Goal: Information Seeking & Learning: Check status

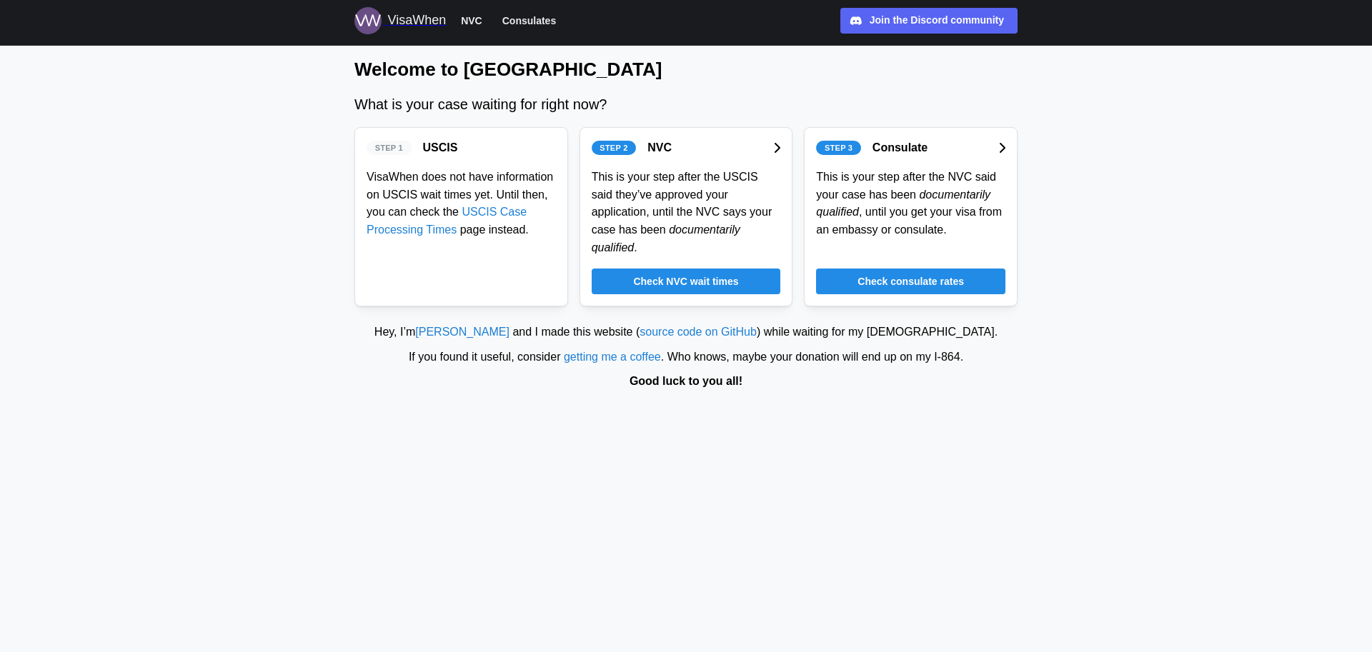
click at [697, 269] on span "Check NVC wait times" at bounding box center [685, 281] width 105 height 24
click at [878, 269] on span "Check consulate rates" at bounding box center [910, 281] width 106 height 24
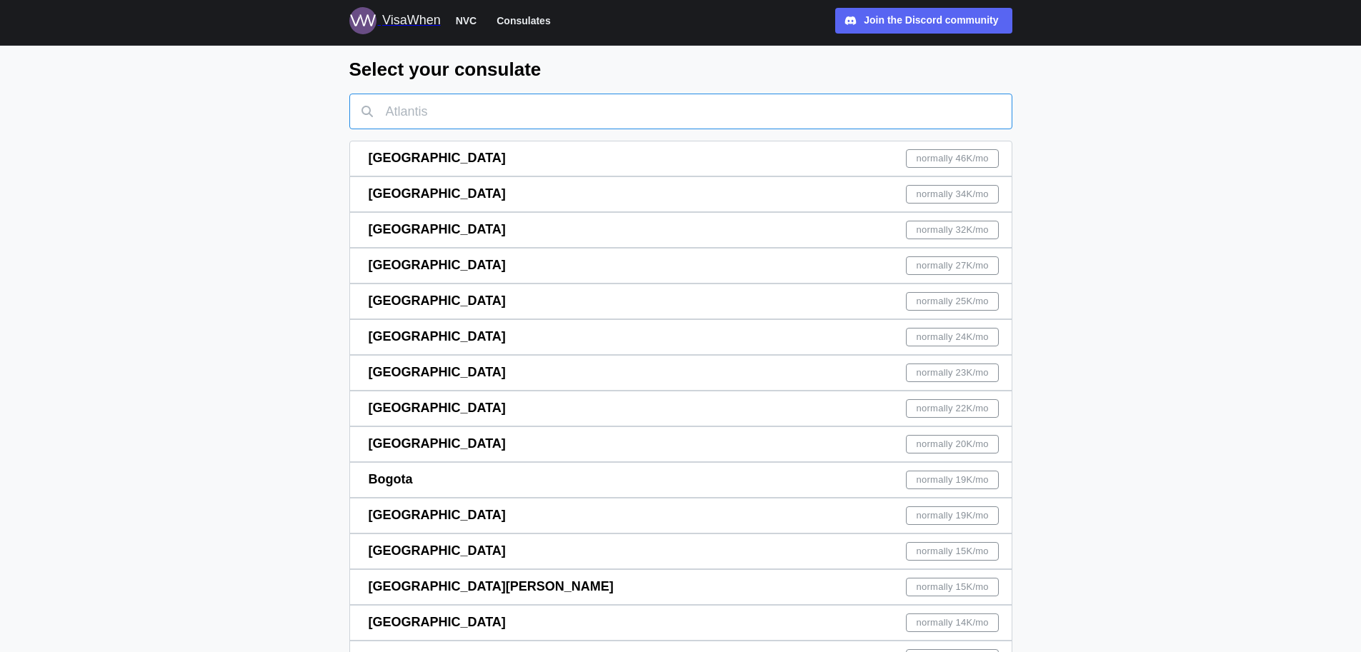
click at [527, 116] on input "text" at bounding box center [680, 112] width 663 height 36
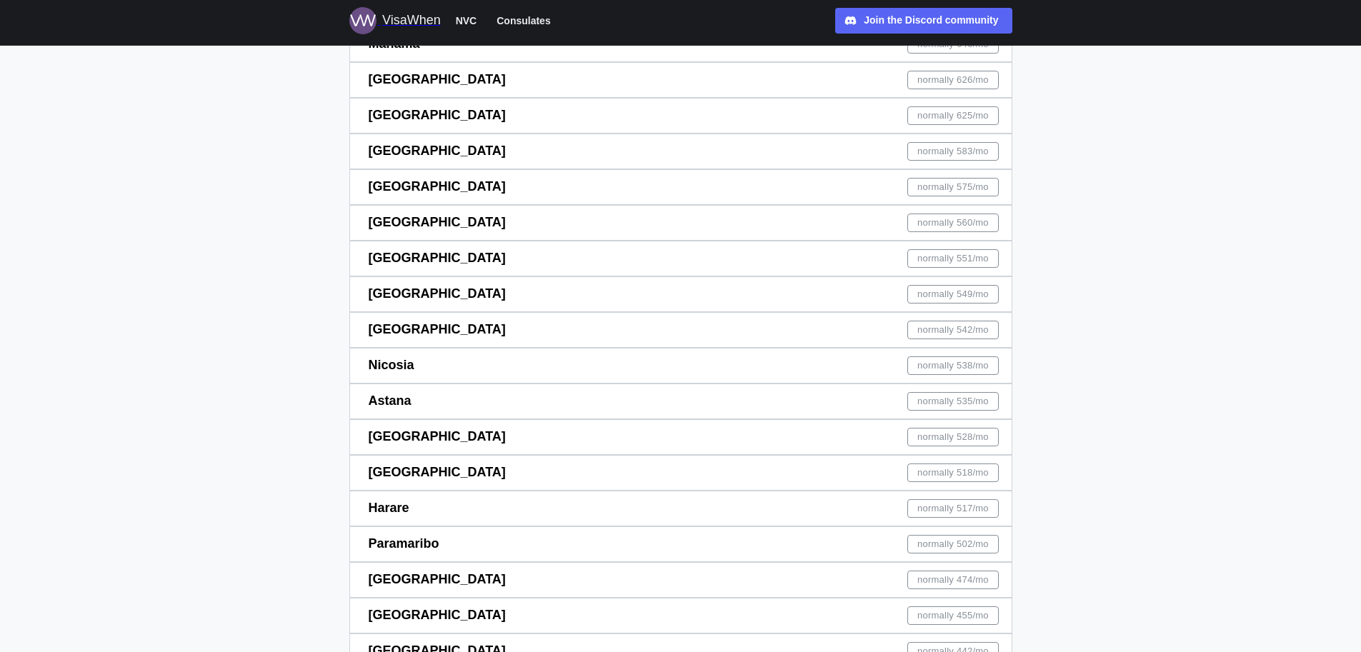
scroll to position [2154, 0]
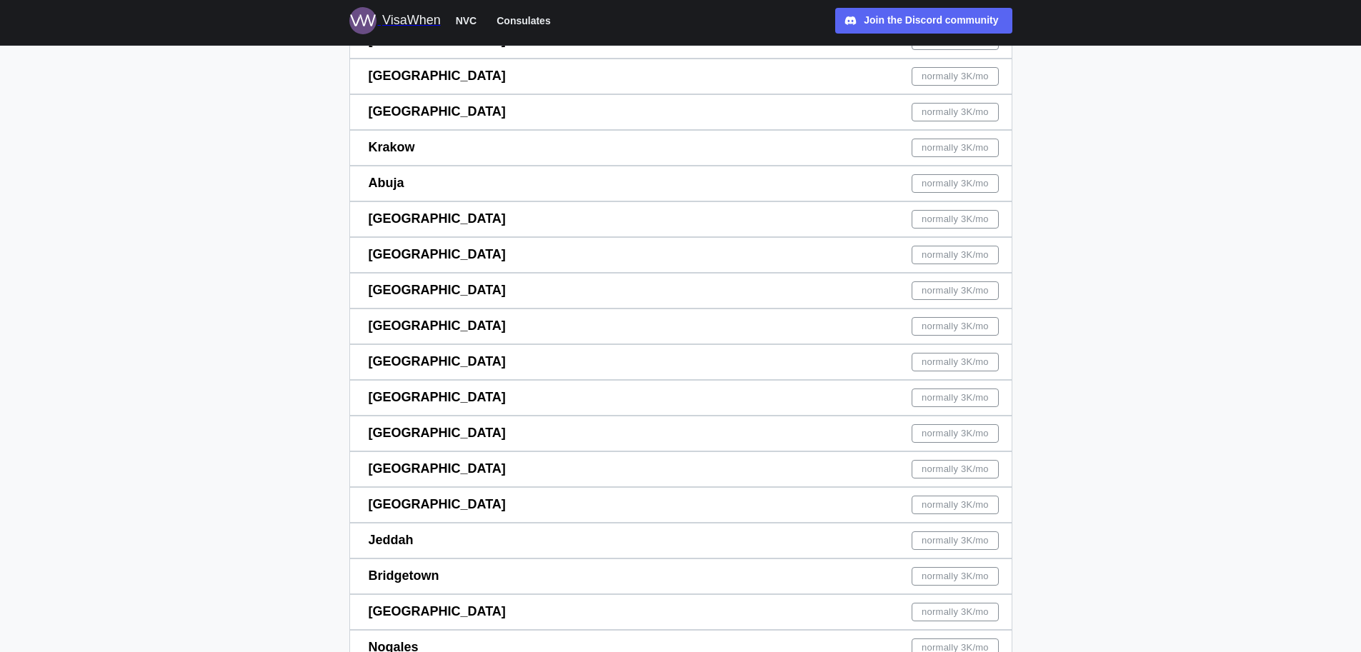
click at [637, 333] on div "Singapore normally 3K /mo" at bounding box center [684, 326] width 631 height 34
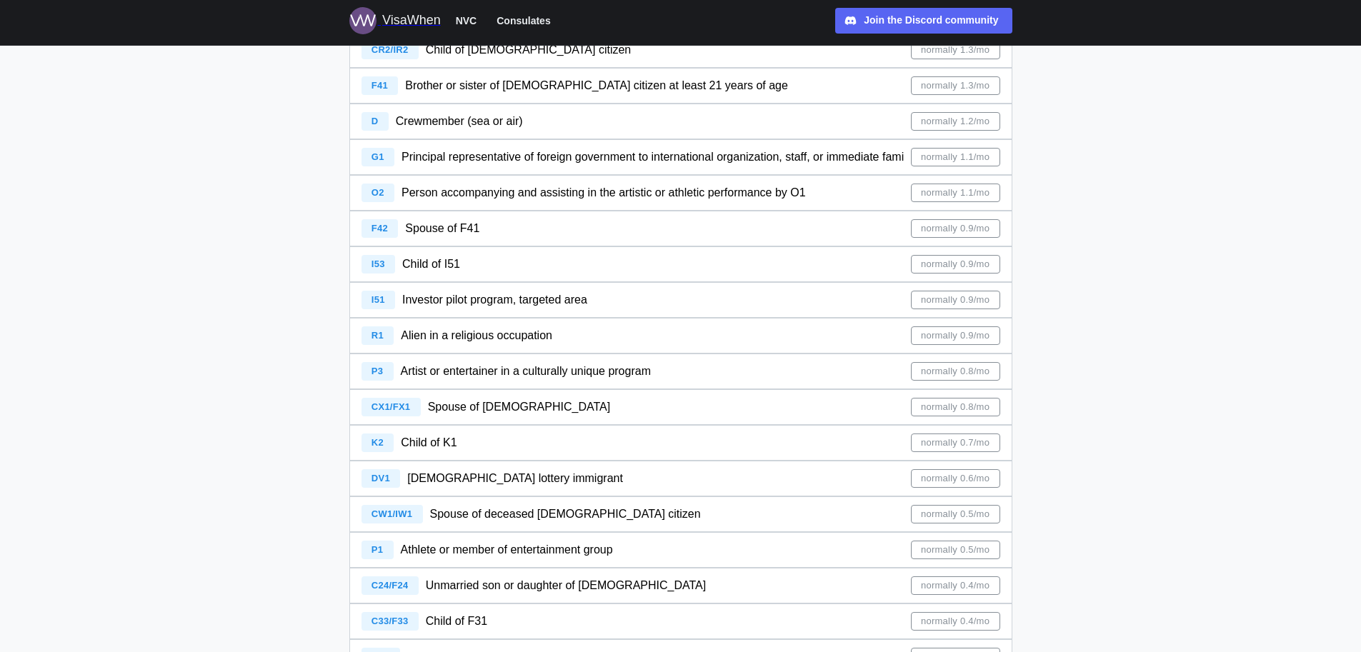
scroll to position [1190, 0]
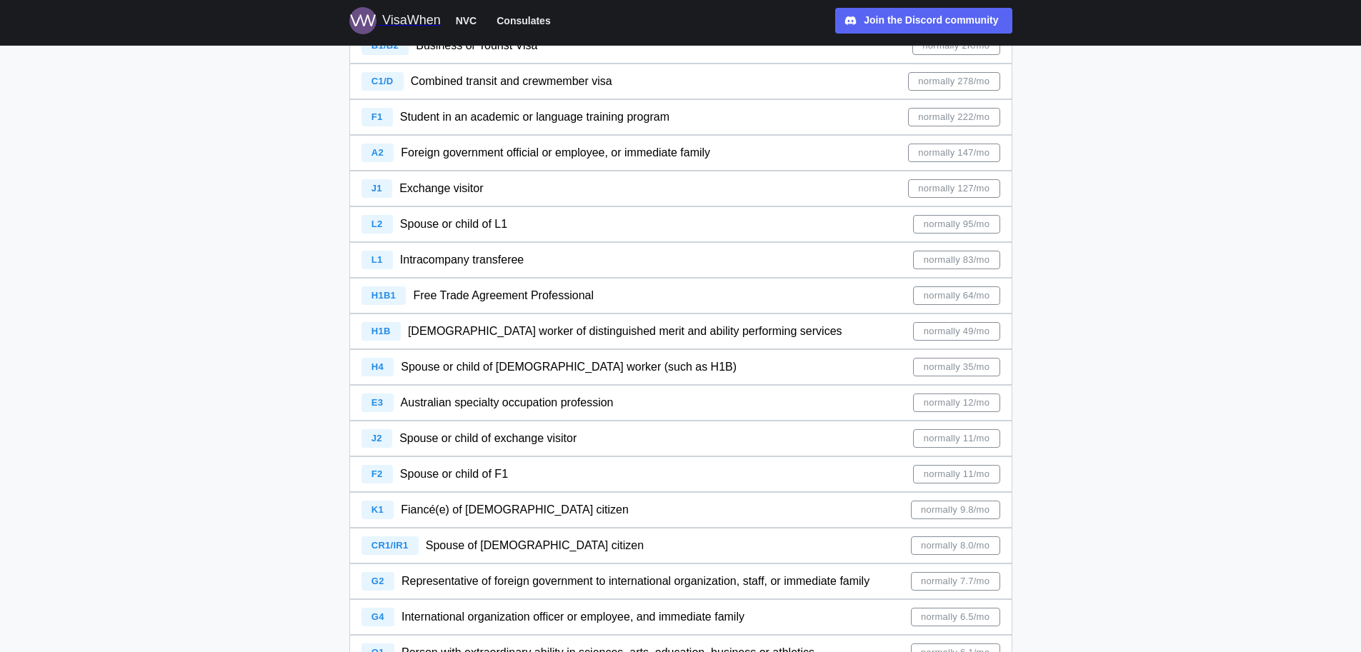
scroll to position [0, 0]
